Goal: Information Seeking & Learning: Find specific fact

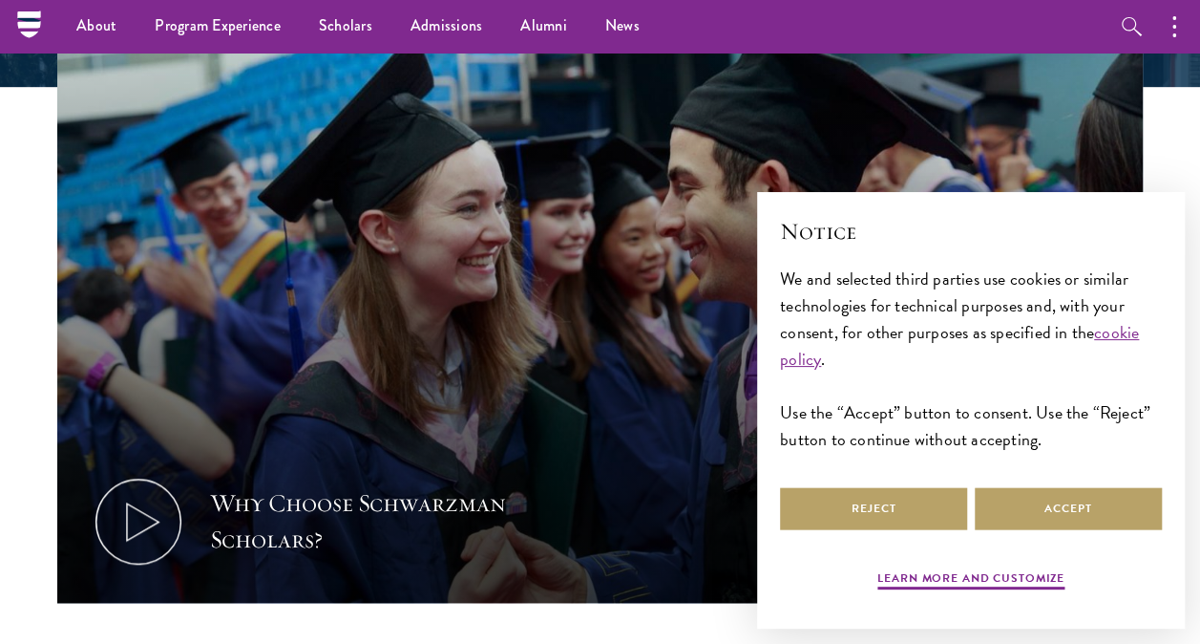
scroll to position [574, 0]
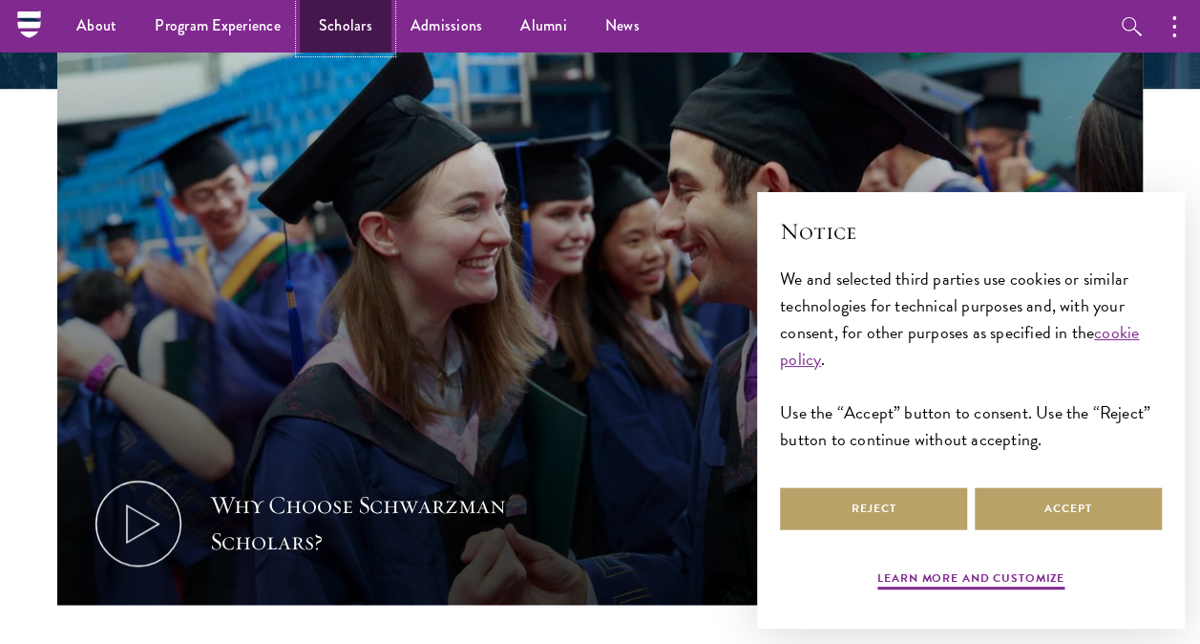
click at [369, 23] on link "Scholars" at bounding box center [346, 26] width 92 height 53
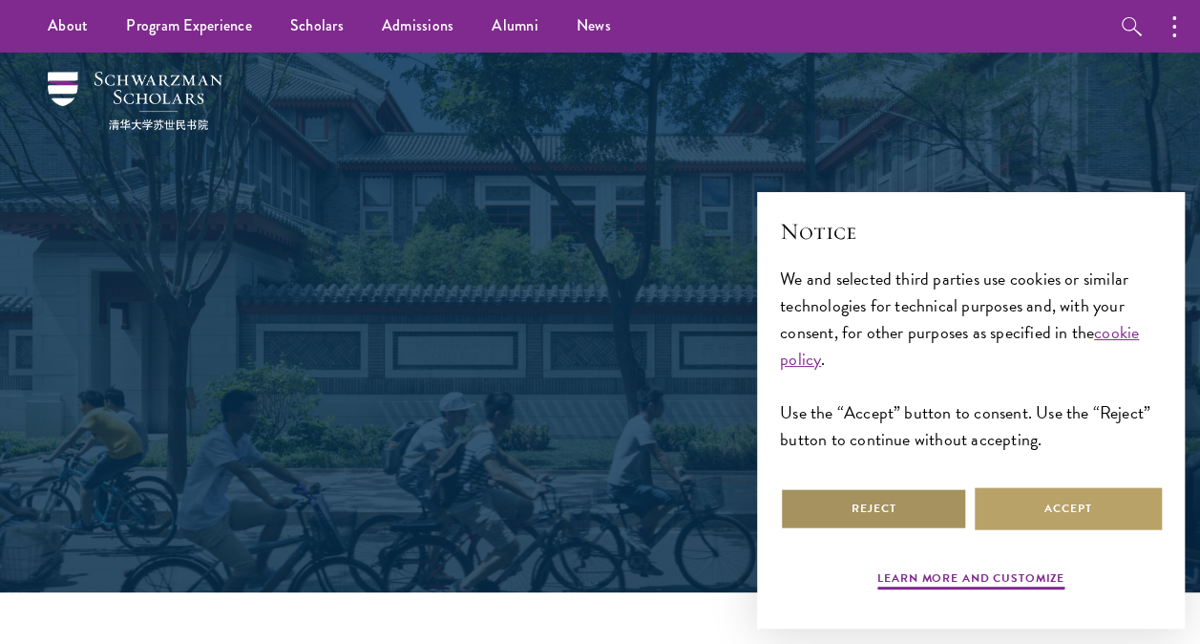
click at [897, 517] on button "Reject" at bounding box center [873, 508] width 187 height 43
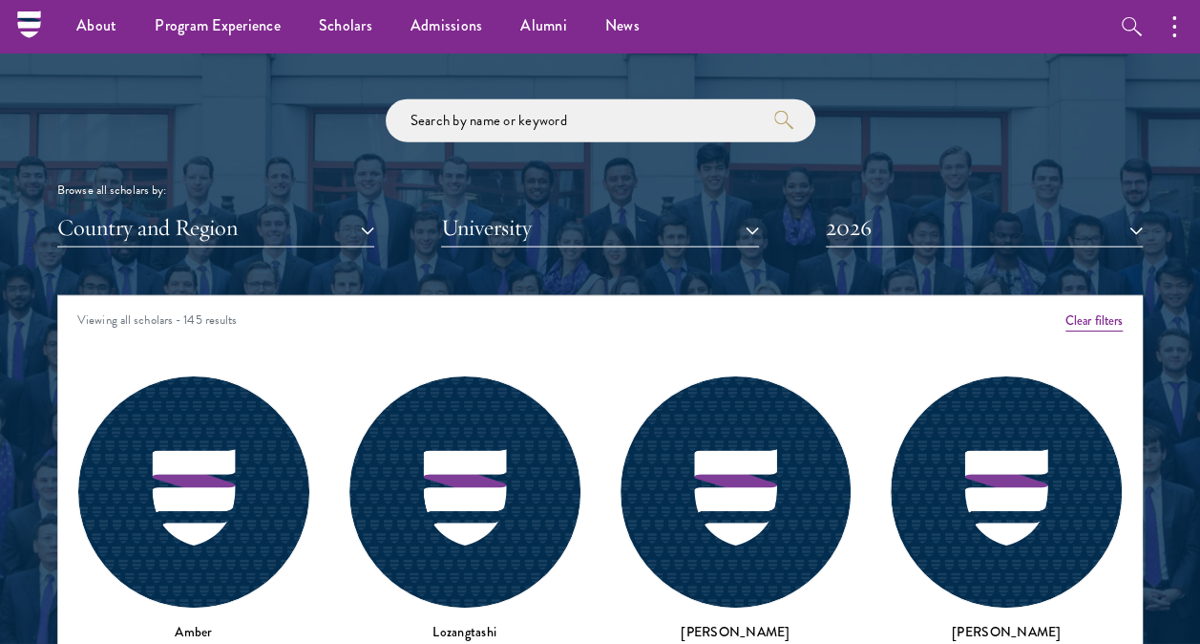
scroll to position [2192, 0]
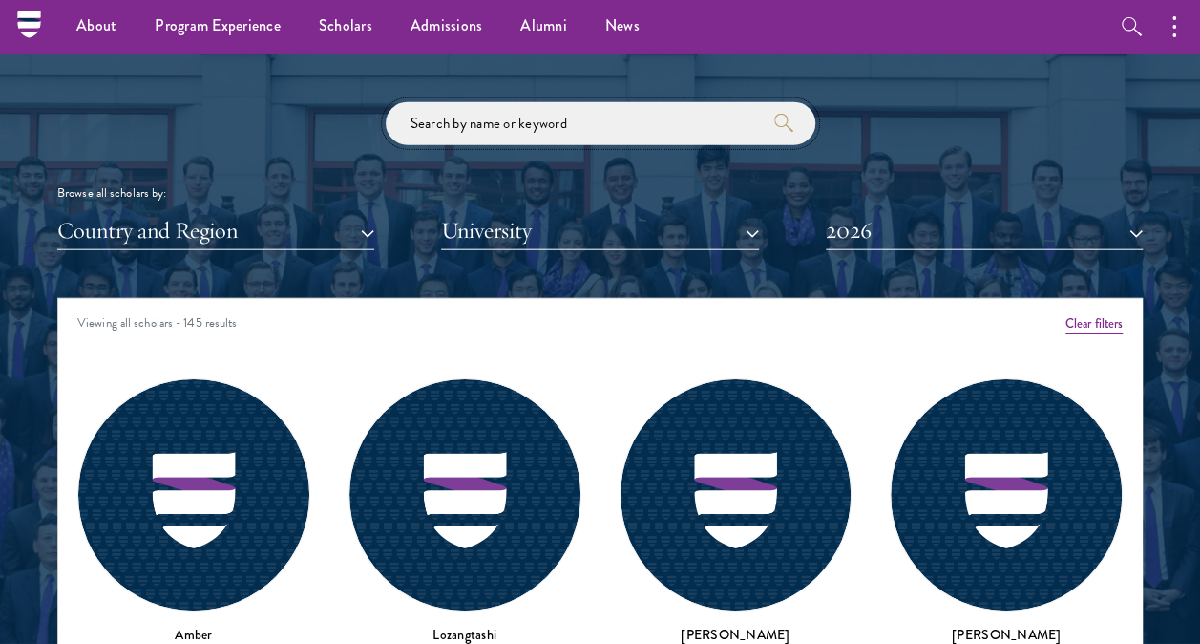
click at [531, 122] on input "search" at bounding box center [601, 123] width 430 height 43
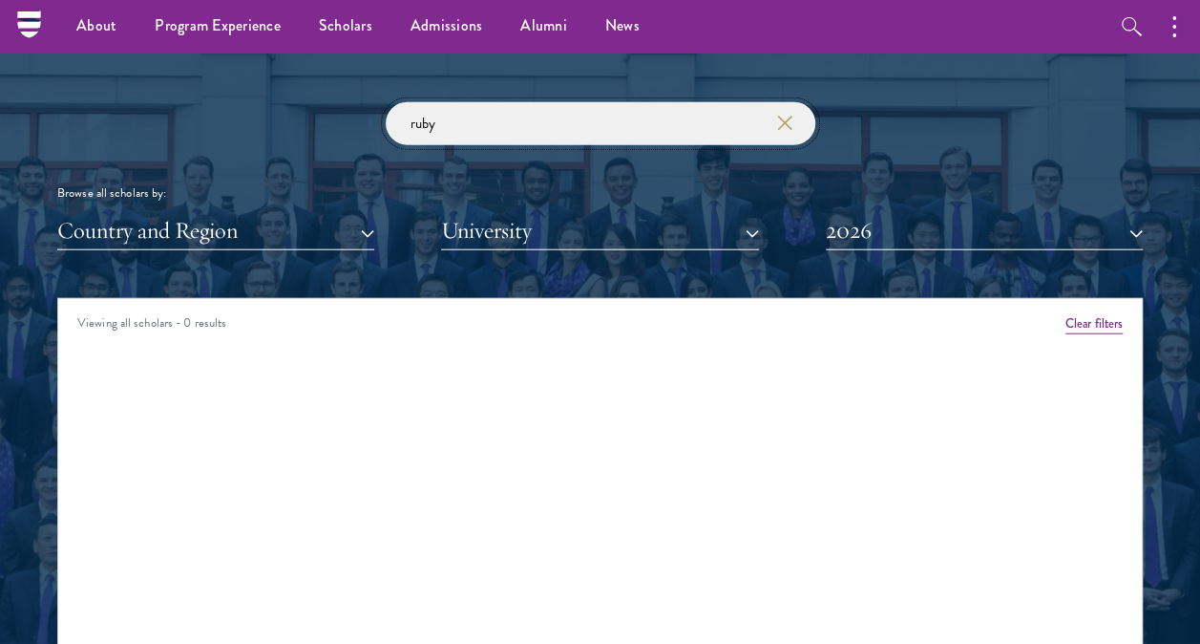
type input "ruby"
click at [899, 222] on button "2026" at bounding box center [984, 230] width 317 height 39
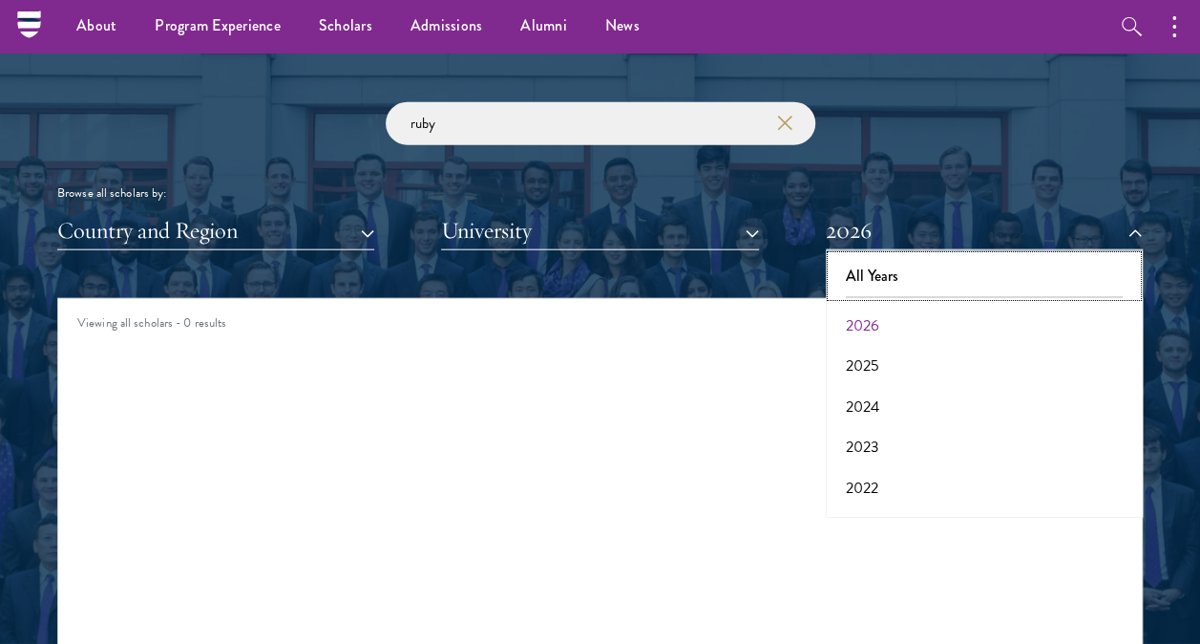
click at [884, 282] on button "All Years" at bounding box center [985, 276] width 306 height 40
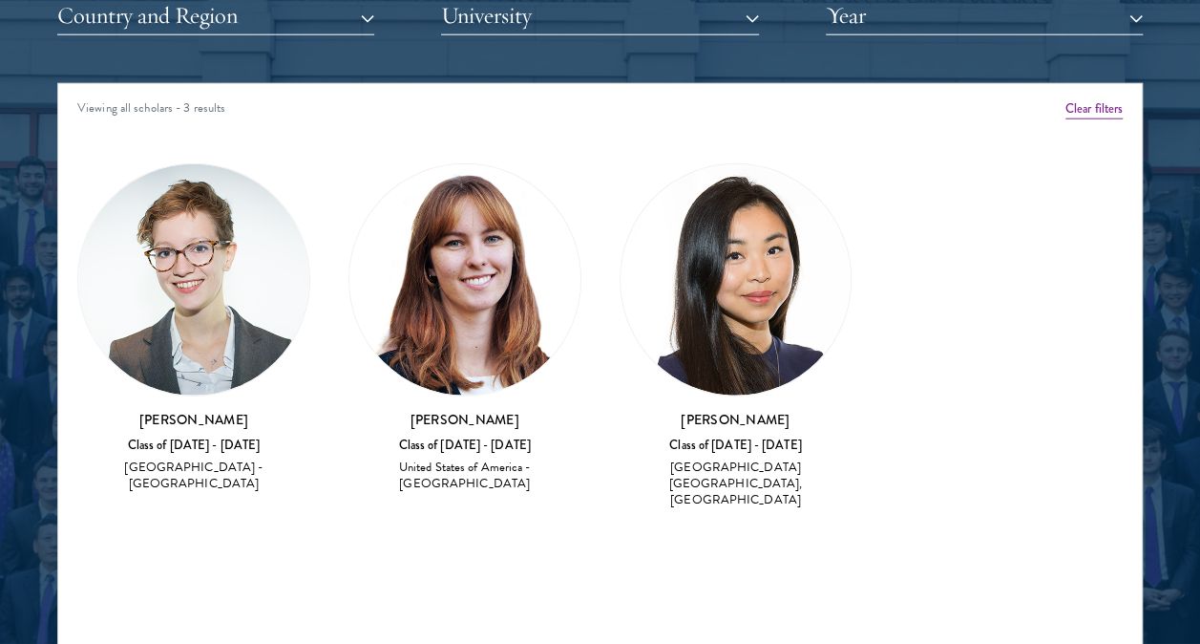
scroll to position [2416, 0]
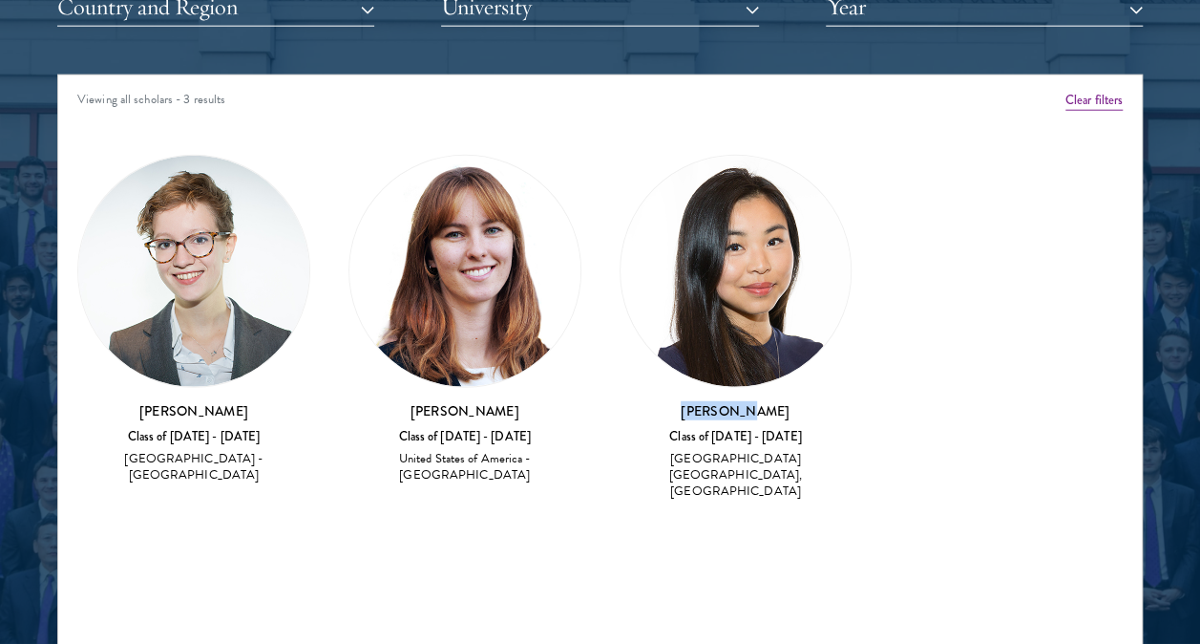
drag, startPoint x: 791, startPoint y: 405, endPoint x: 702, endPoint y: 403, distance: 88.8
click at [702, 403] on h3 "[PERSON_NAME]" at bounding box center [736, 410] width 233 height 19
copy h3 "[PERSON_NAME]"
